Goal: Task Accomplishment & Management: Manage account settings

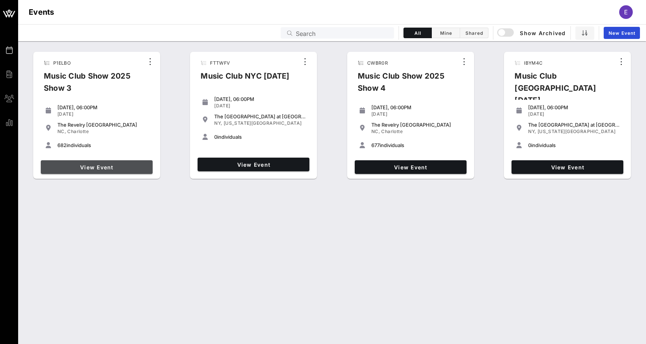
click at [116, 167] on span "View Event" at bounding box center [97, 167] width 106 height 6
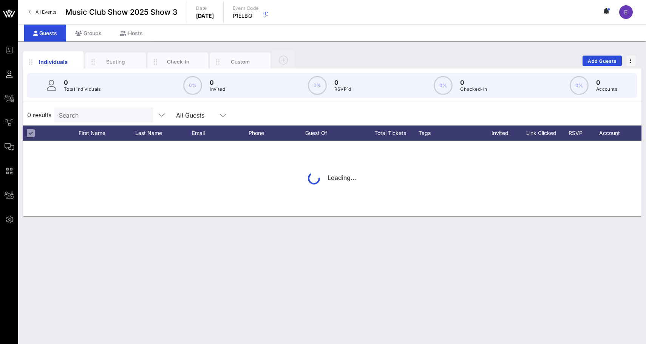
click at [120, 112] on input "Search" at bounding box center [103, 115] width 88 height 10
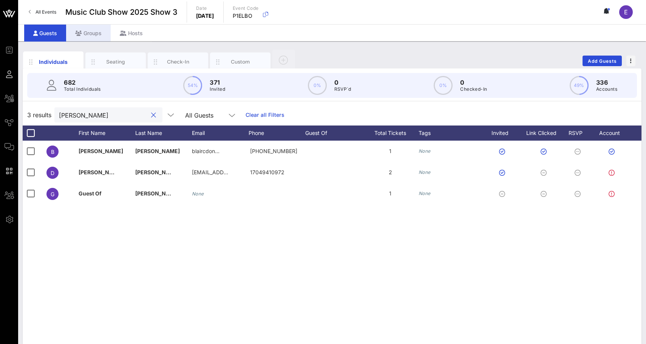
type input "[PERSON_NAME]"
click at [103, 32] on div "Groups" at bounding box center [88, 33] width 45 height 17
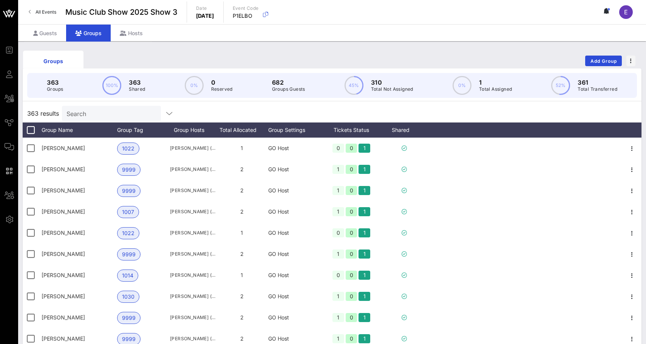
click at [96, 110] on input "Search" at bounding box center [110, 113] width 88 height 10
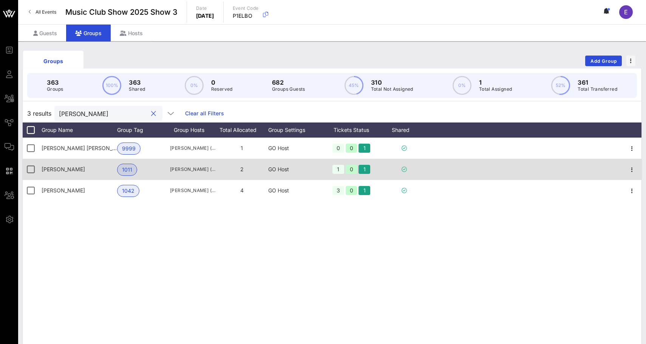
type input "[PERSON_NAME]"
click at [200, 175] on div "[PERSON_NAME] ([EMAIL_ADDRESS][DOMAIN_NAME])" at bounding box center [192, 169] width 45 height 21
click at [626, 167] on span "button" at bounding box center [631, 169] width 11 height 9
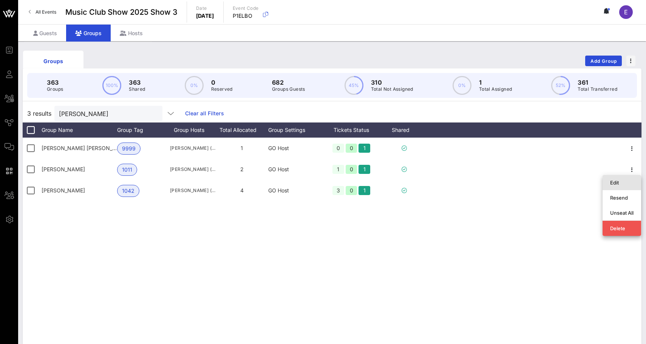
click at [620, 177] on div "Edit" at bounding box center [621, 182] width 23 height 12
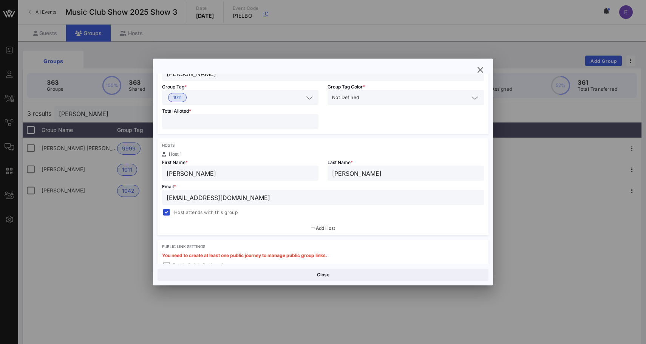
scroll to position [64, 0]
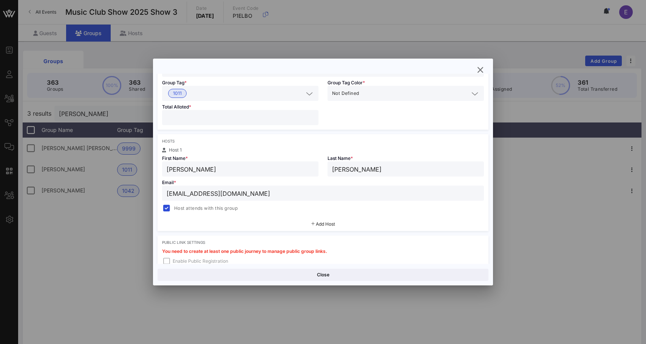
click at [252, 191] on input "[EMAIL_ADDRESS][DOMAIN_NAME]" at bounding box center [323, 193] width 313 height 10
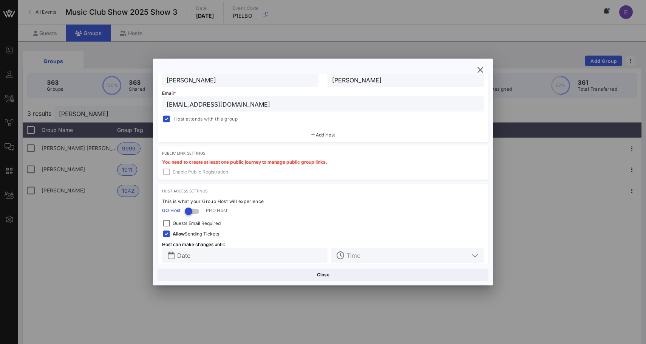
scroll to position [164, 0]
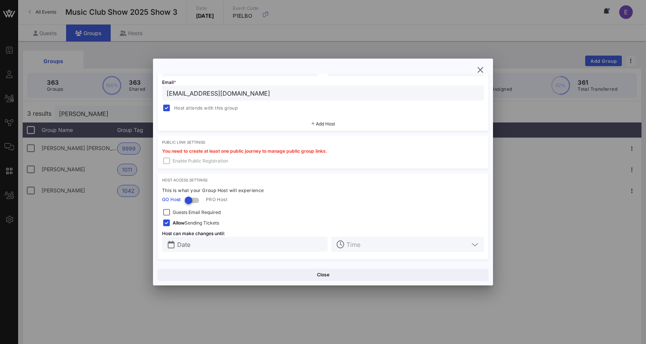
click at [138, 219] on div at bounding box center [323, 172] width 646 height 344
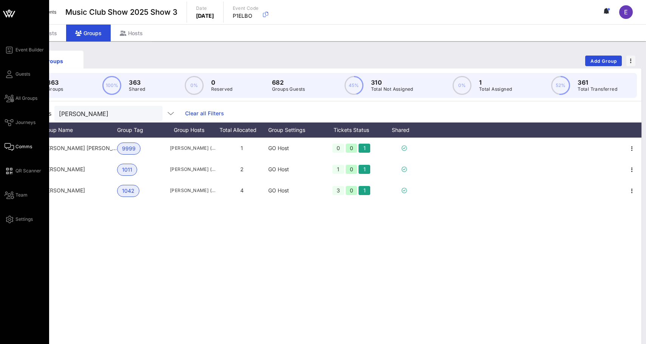
click at [15, 148] on link "Comms" at bounding box center [19, 146] width 28 height 9
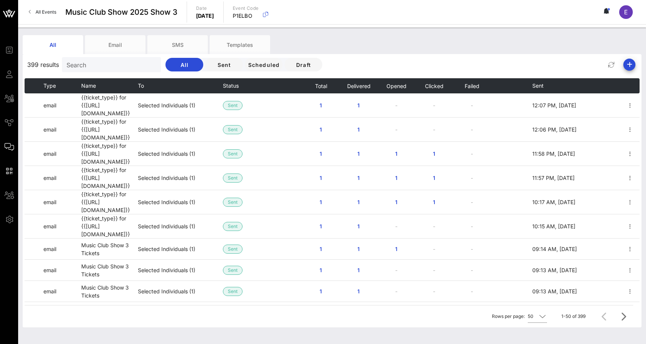
click at [122, 65] on input "Search" at bounding box center [110, 65] width 88 height 10
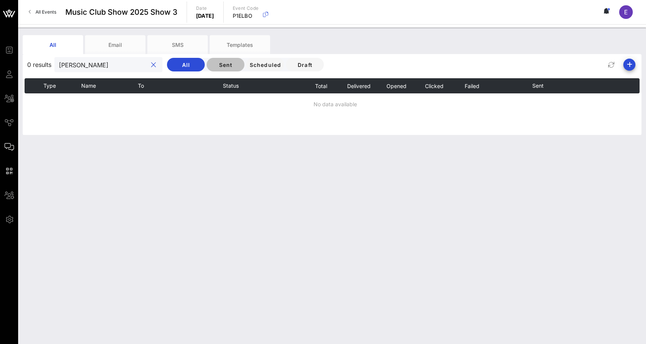
click at [207, 60] on button "Sent" at bounding box center [226, 65] width 38 height 14
click at [103, 64] on input "[PERSON_NAME]" at bounding box center [103, 65] width 88 height 10
type input "d"
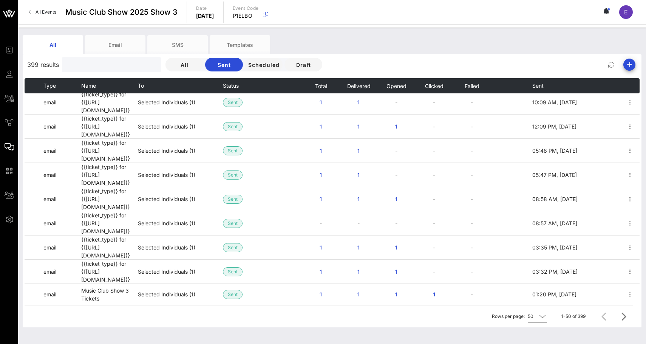
scroll to position [416, 0]
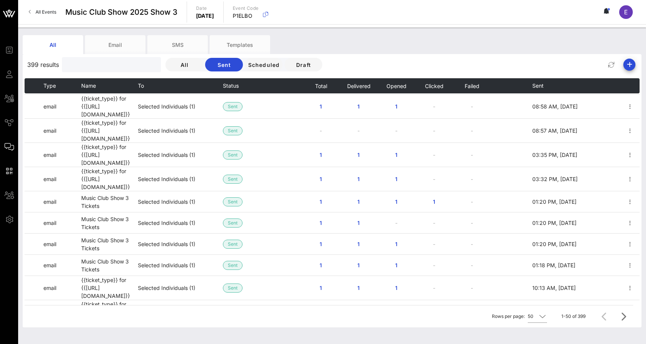
click at [134, 79] on th "Name" at bounding box center [109, 85] width 57 height 15
click at [134, 69] on input "text" at bounding box center [110, 65] width 88 height 10
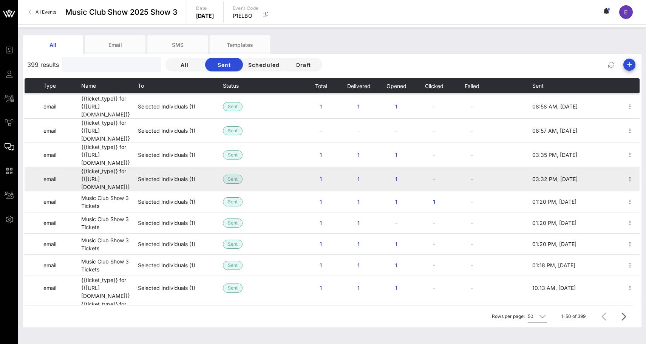
scroll to position [0, 0]
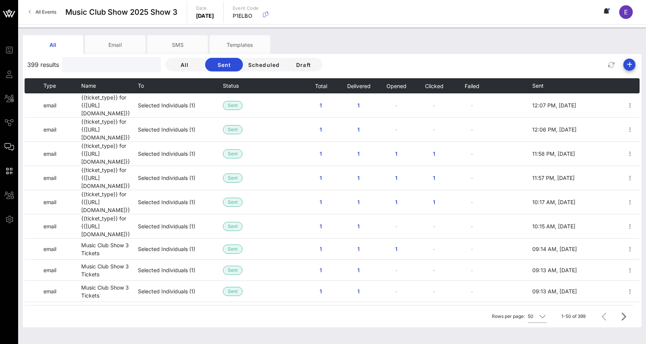
click at [108, 68] on input "text" at bounding box center [110, 65] width 88 height 10
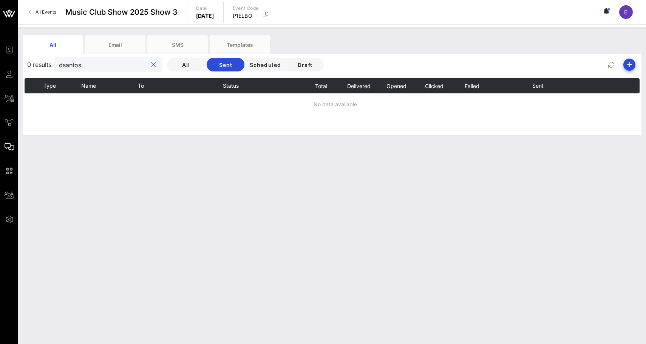
type input "dsantos"
click at [120, 43] on div "Email" at bounding box center [115, 44] width 60 height 19
click at [72, 44] on div "All" at bounding box center [53, 44] width 60 height 19
click at [251, 67] on span "Scheduled" at bounding box center [265, 65] width 32 height 6
click at [292, 65] on span "Draft" at bounding box center [305, 65] width 26 height 6
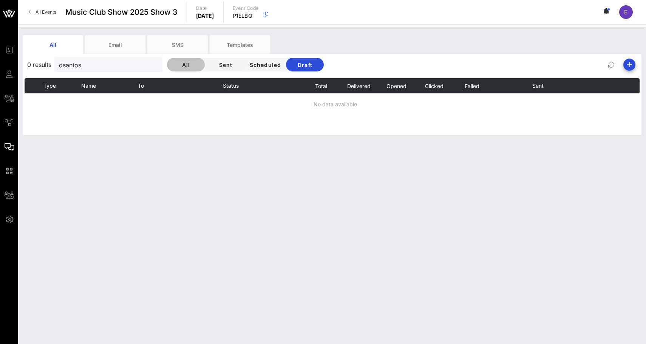
click at [167, 61] on button "All" at bounding box center [186, 65] width 38 height 14
click at [99, 66] on input "dsantos" at bounding box center [103, 65] width 88 height 10
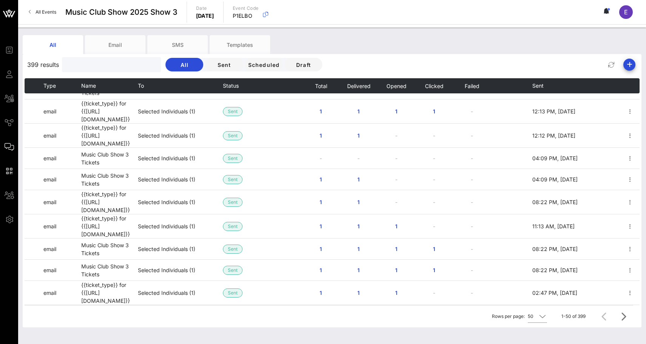
scroll to position [15, 0]
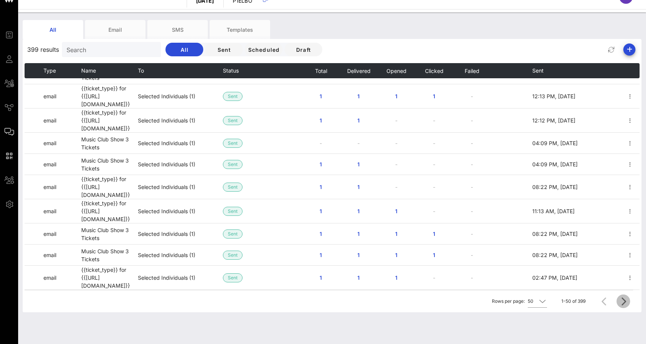
click at [624, 302] on icon "Next page" at bounding box center [623, 300] width 9 height 9
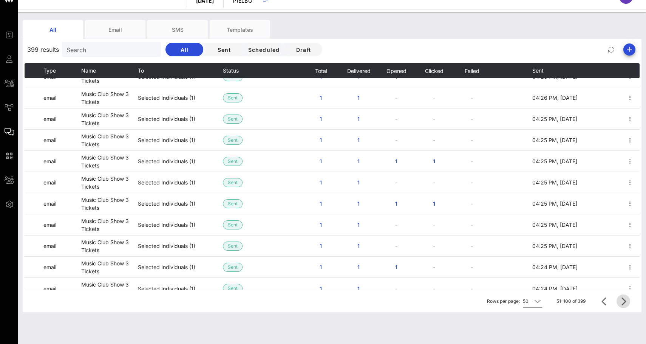
click at [624, 302] on icon "Next page" at bounding box center [623, 300] width 9 height 9
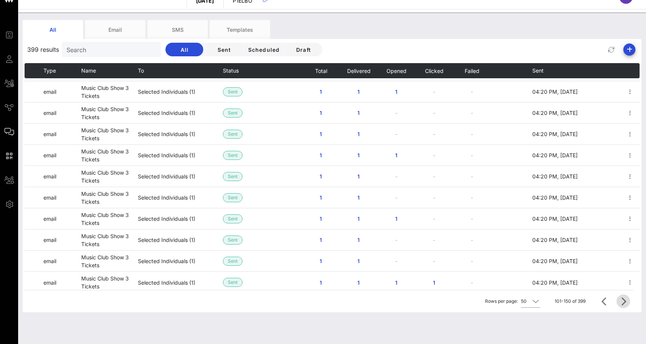
click at [624, 302] on icon "Next page" at bounding box center [623, 300] width 9 height 9
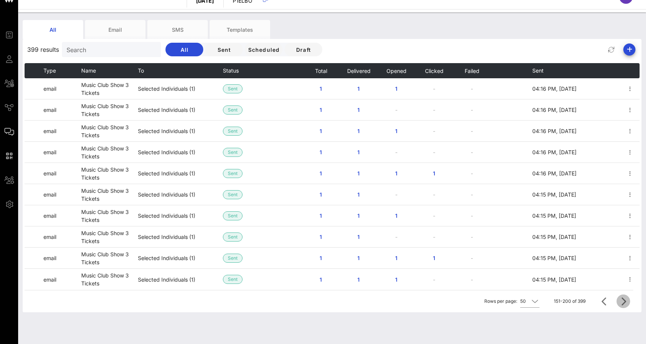
click at [624, 302] on icon "Next page" at bounding box center [623, 300] width 9 height 9
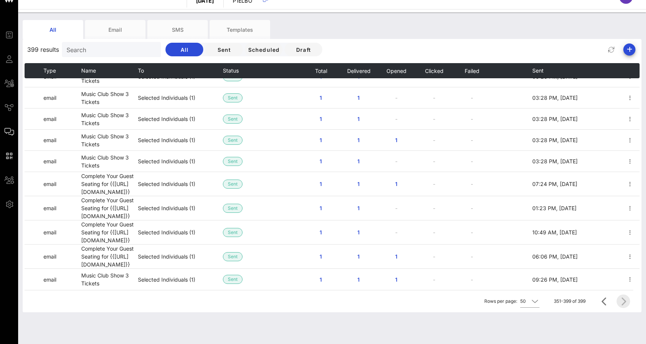
scroll to position [837, 0]
click at [624, 302] on div at bounding box center [622, 301] width 16 height 14
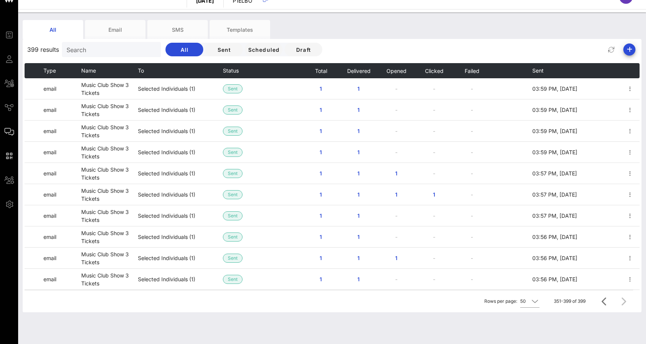
scroll to position [0, 0]
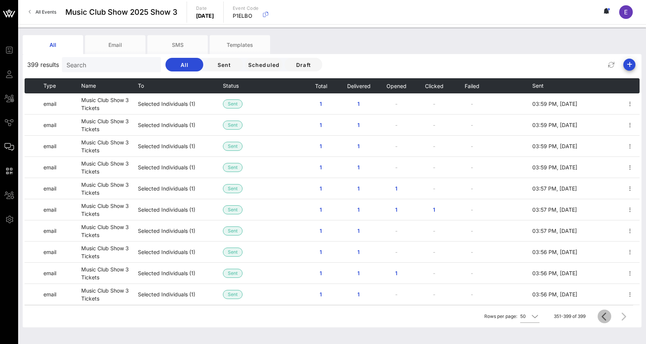
click at [605, 314] on icon "Previous page" at bounding box center [604, 316] width 9 height 9
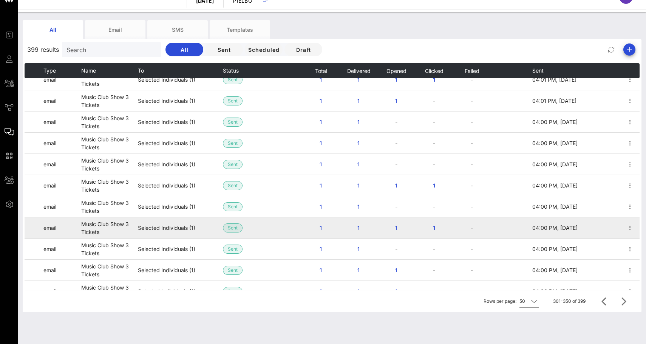
scroll to position [846, 0]
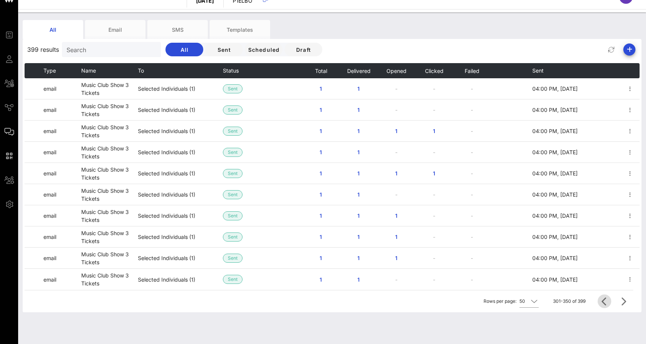
click at [603, 298] on icon "Previous page" at bounding box center [604, 300] width 9 height 9
click at [600, 296] on button "Previous page" at bounding box center [604, 301] width 14 height 14
